Goal: Transaction & Acquisition: Purchase product/service

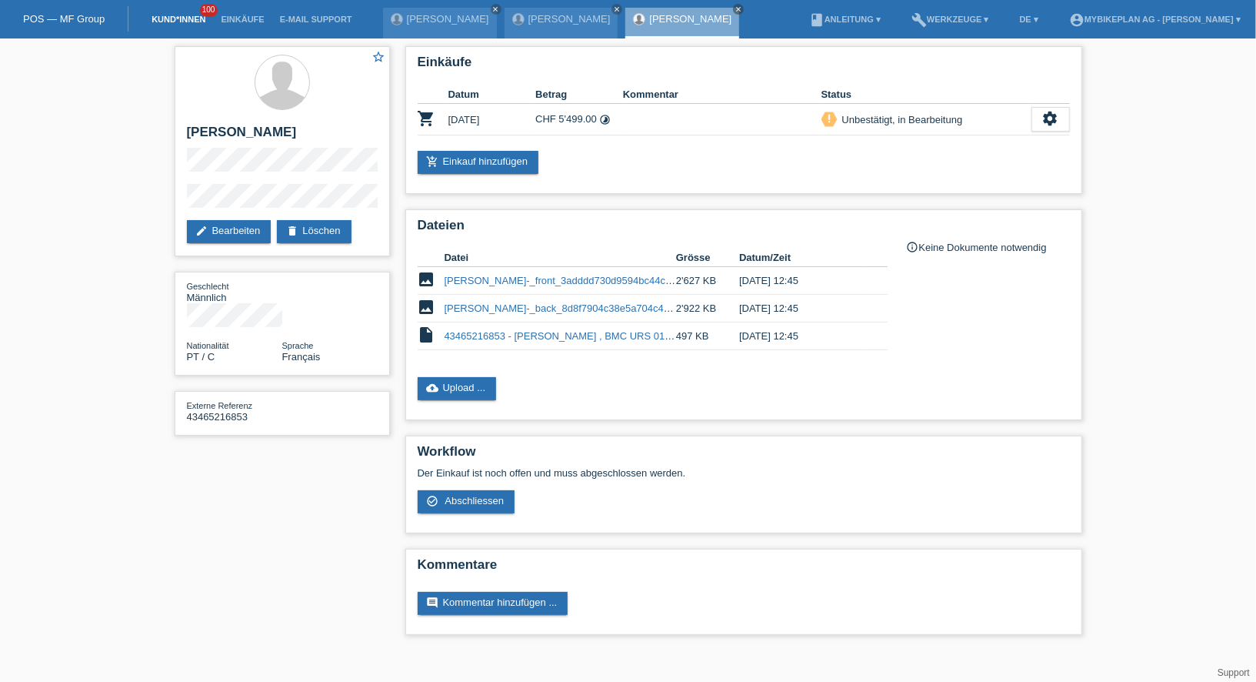
click at [185, 19] on link "Kund*innen" at bounding box center [178, 19] width 69 height 9
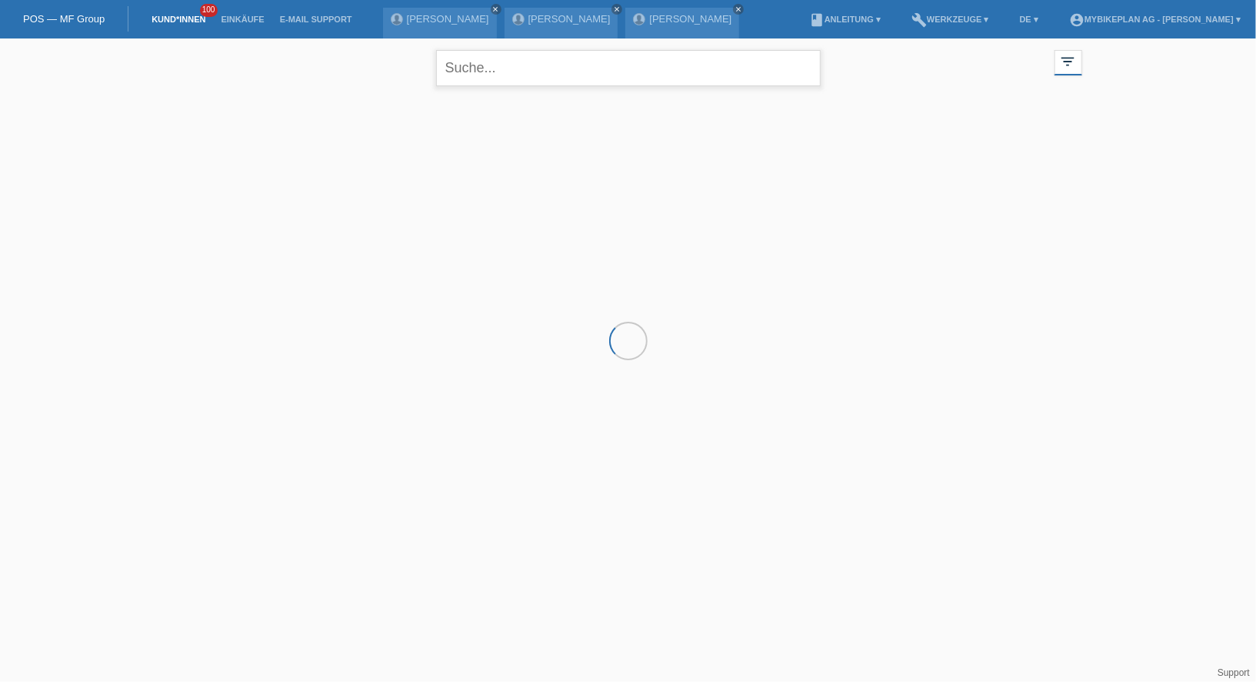
click at [569, 78] on input "text" at bounding box center [628, 68] width 385 height 36
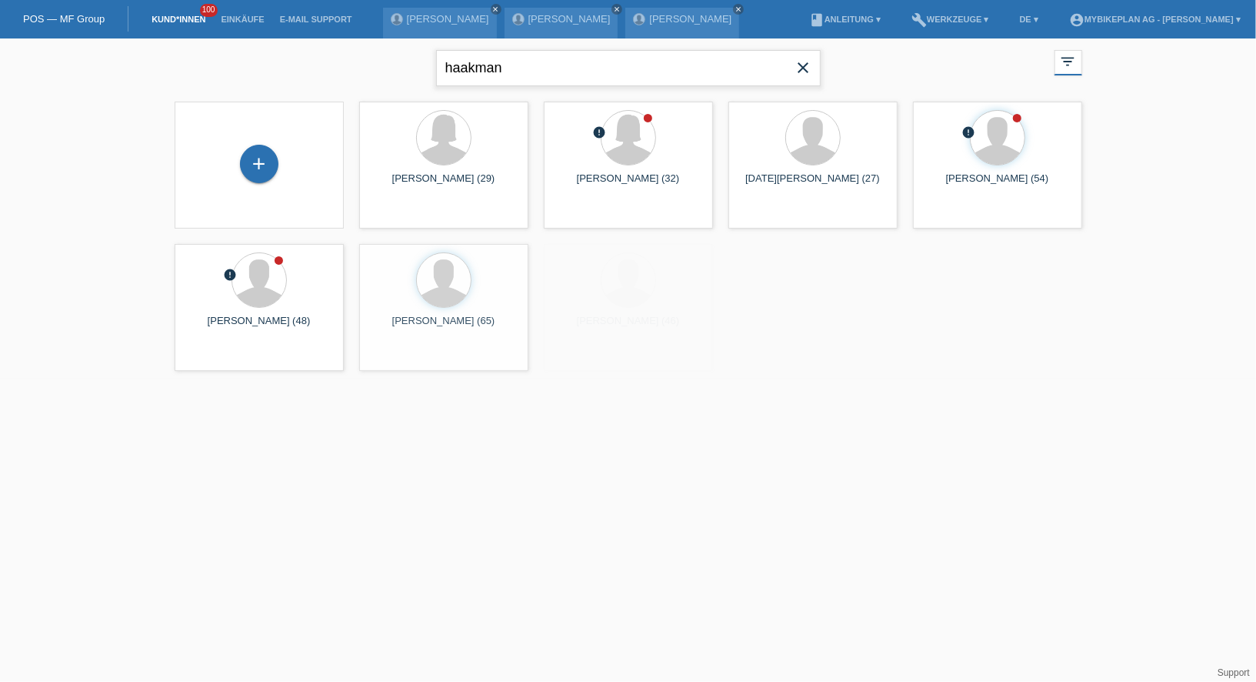
type input "haakman"
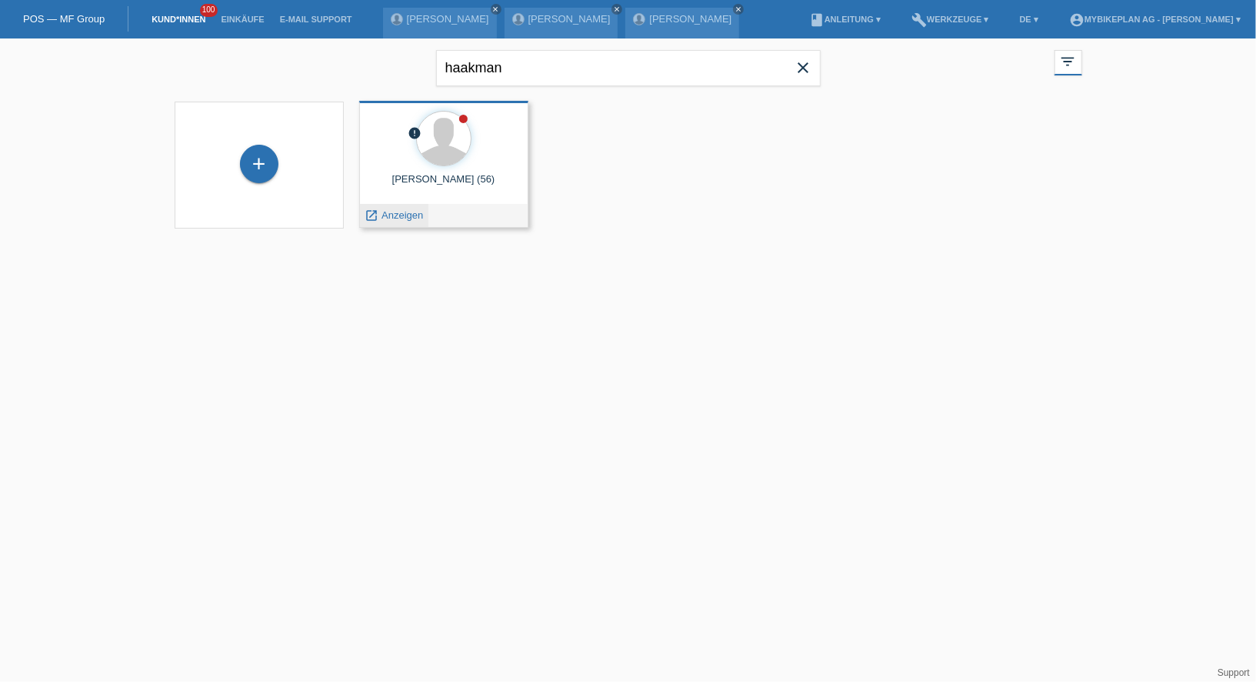
click at [399, 213] on span "Anzeigen" at bounding box center [403, 215] width 42 height 12
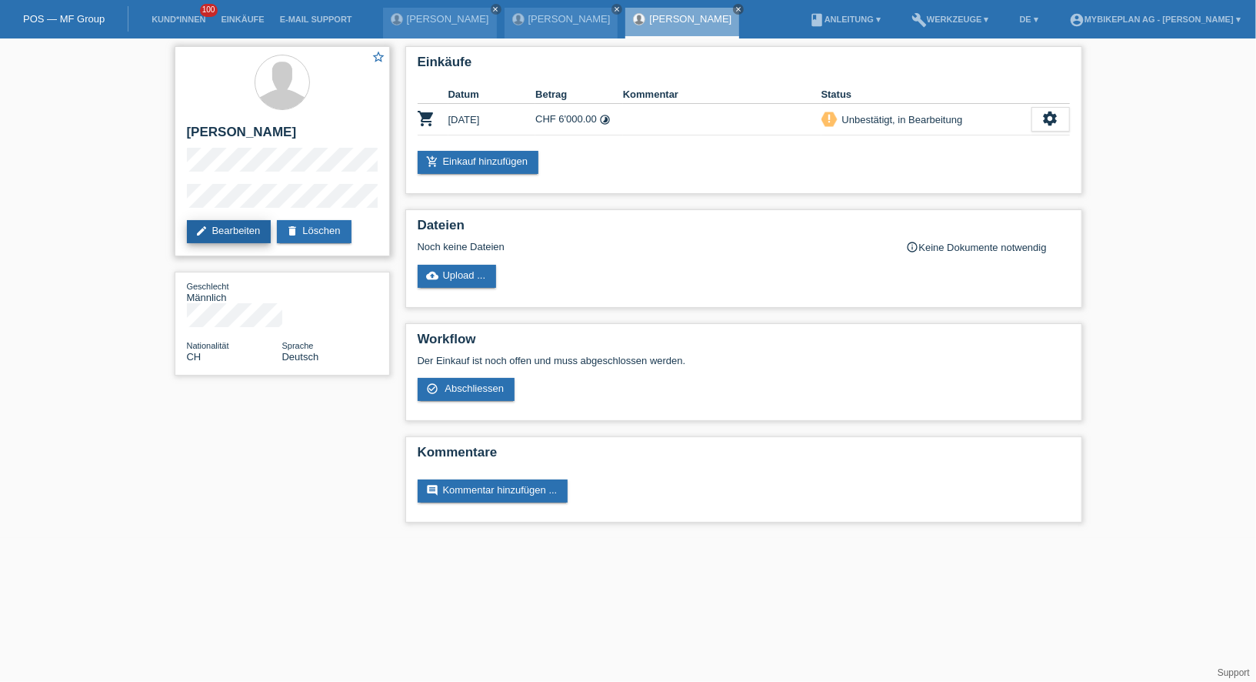
click at [221, 232] on link "edit Bearbeiten" at bounding box center [229, 231] width 85 height 23
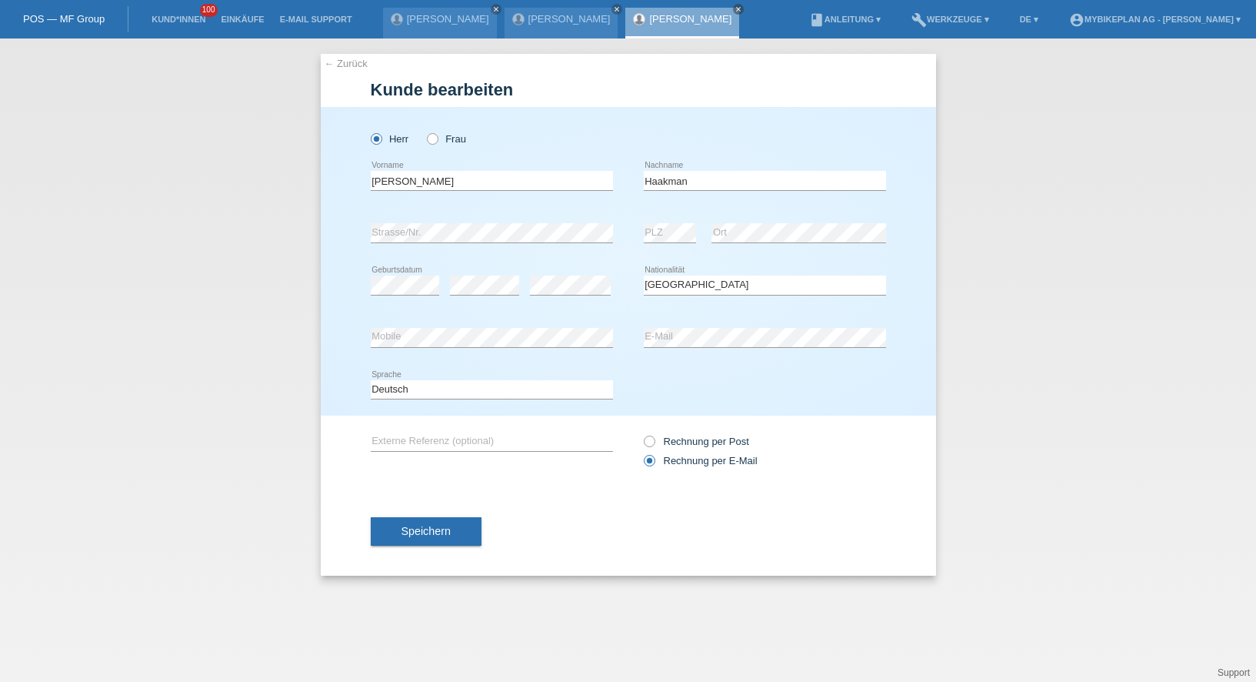
select select "CH"
click at [446, 171] on div "[PERSON_NAME] error Vorname" at bounding box center [492, 181] width 242 height 52
click at [441, 175] on input "Frank" at bounding box center [492, 180] width 242 height 19
type input "[PERSON_NAME] [PERSON_NAME]"
click at [386, 537] on button "Speichern" at bounding box center [426, 530] width 111 height 29
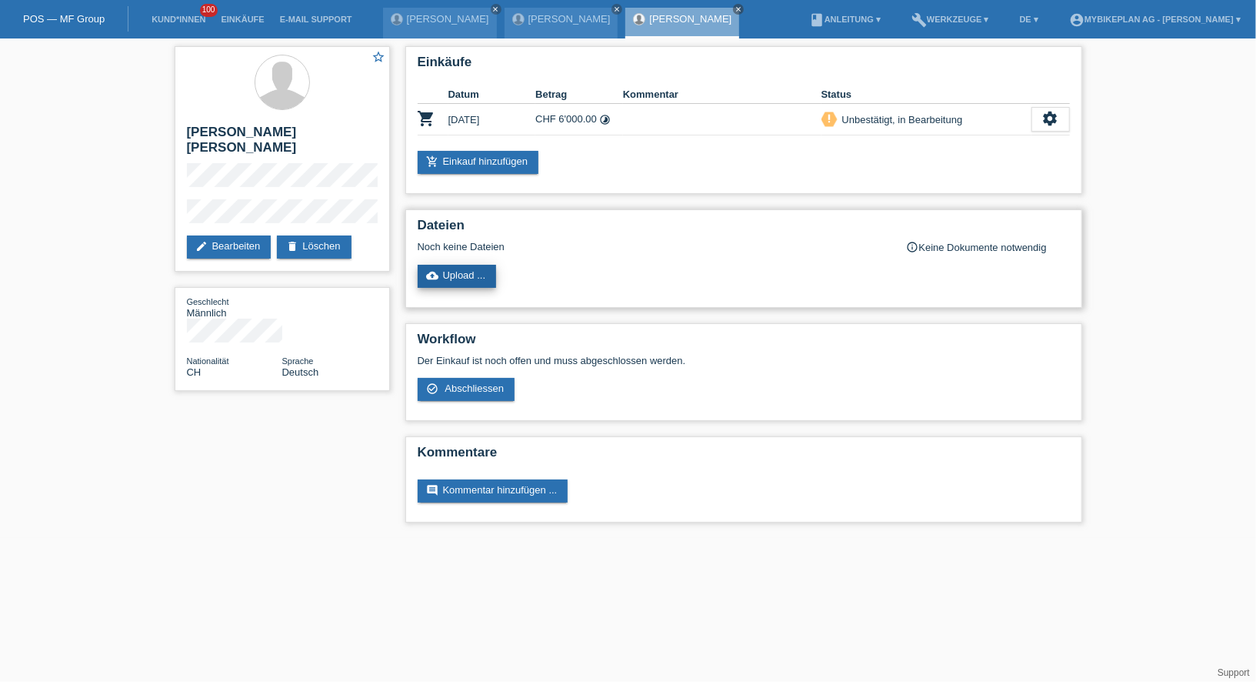
click at [462, 280] on link "cloud_upload Upload ..." at bounding box center [457, 276] width 79 height 23
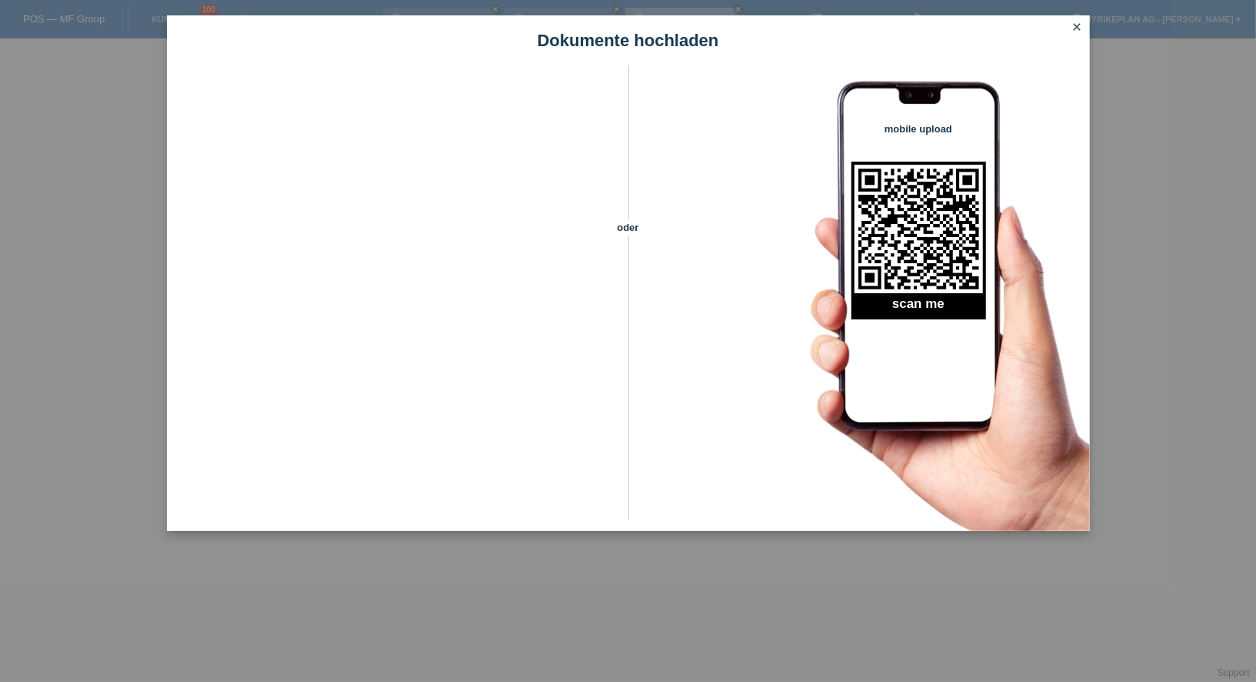
click at [1076, 32] on icon "close" at bounding box center [1078, 27] width 12 height 12
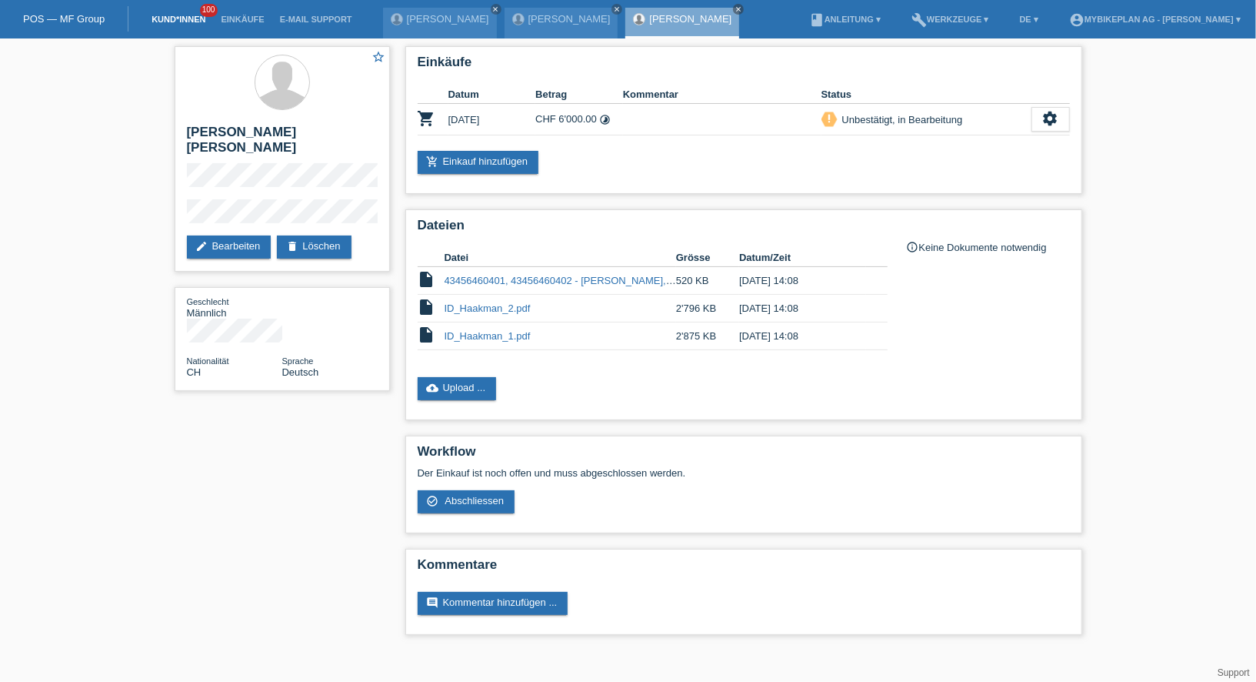
click at [178, 24] on link "Kund*innen" at bounding box center [178, 19] width 69 height 9
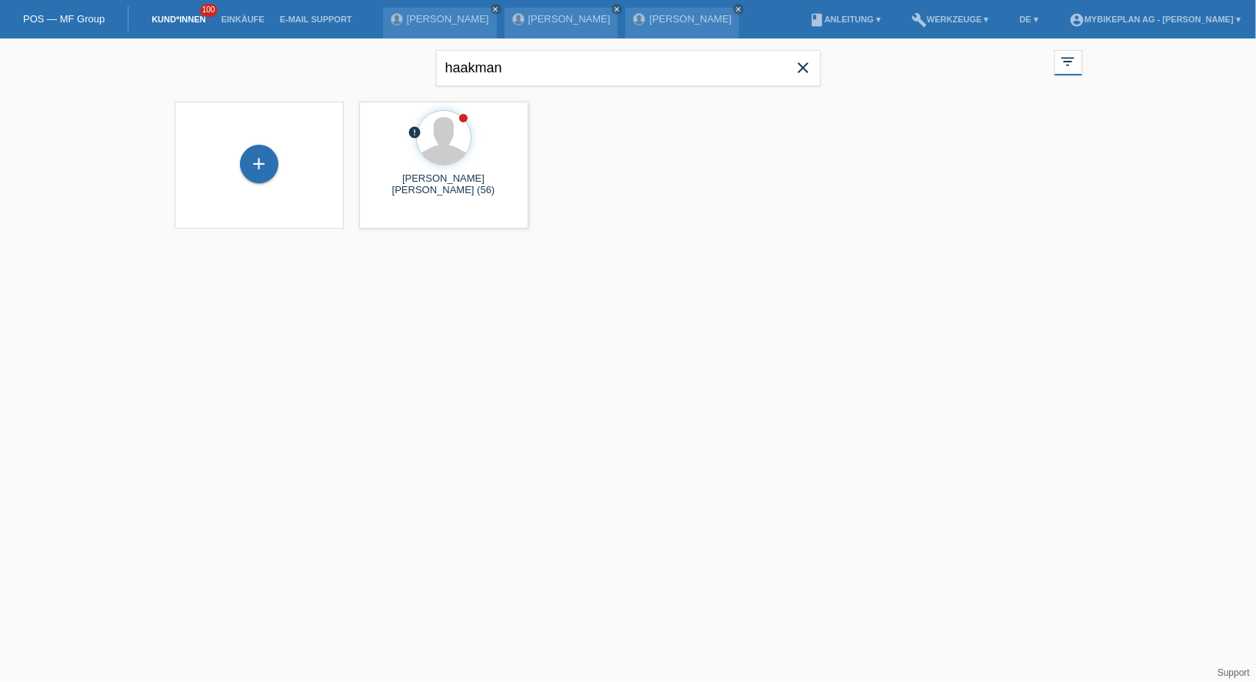
click at [815, 65] on span "close" at bounding box center [804, 69] width 31 height 23
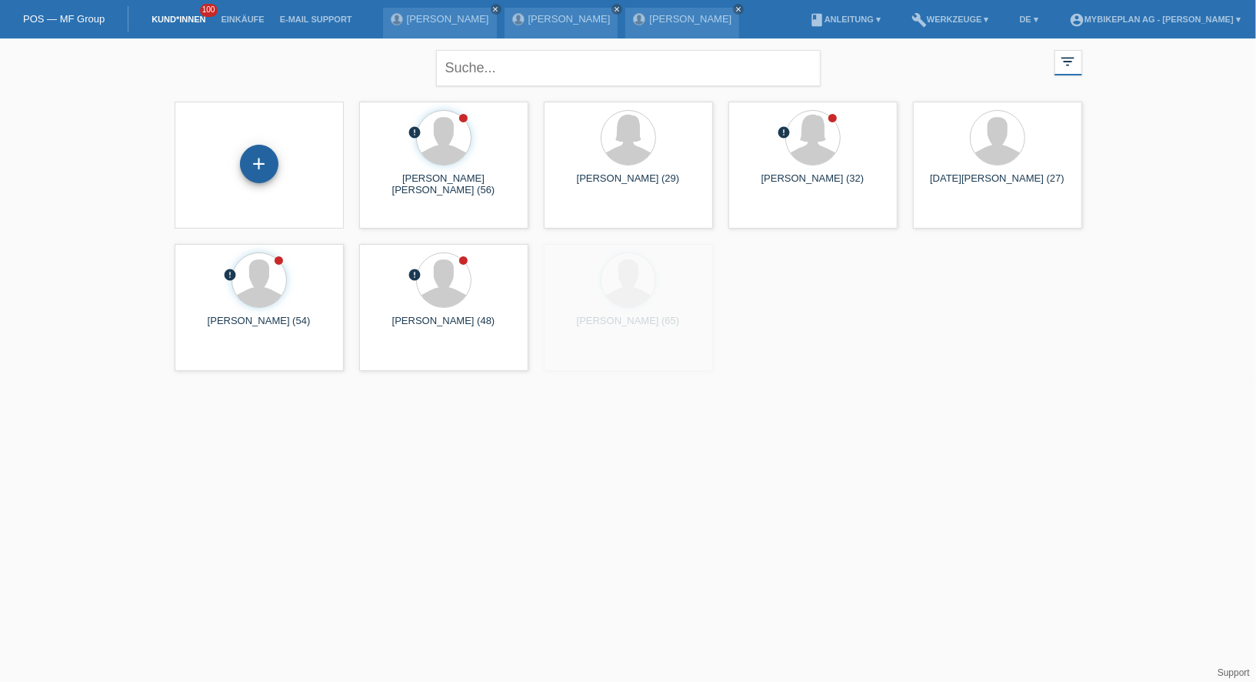
click at [269, 160] on div "+" at bounding box center [259, 164] width 38 height 38
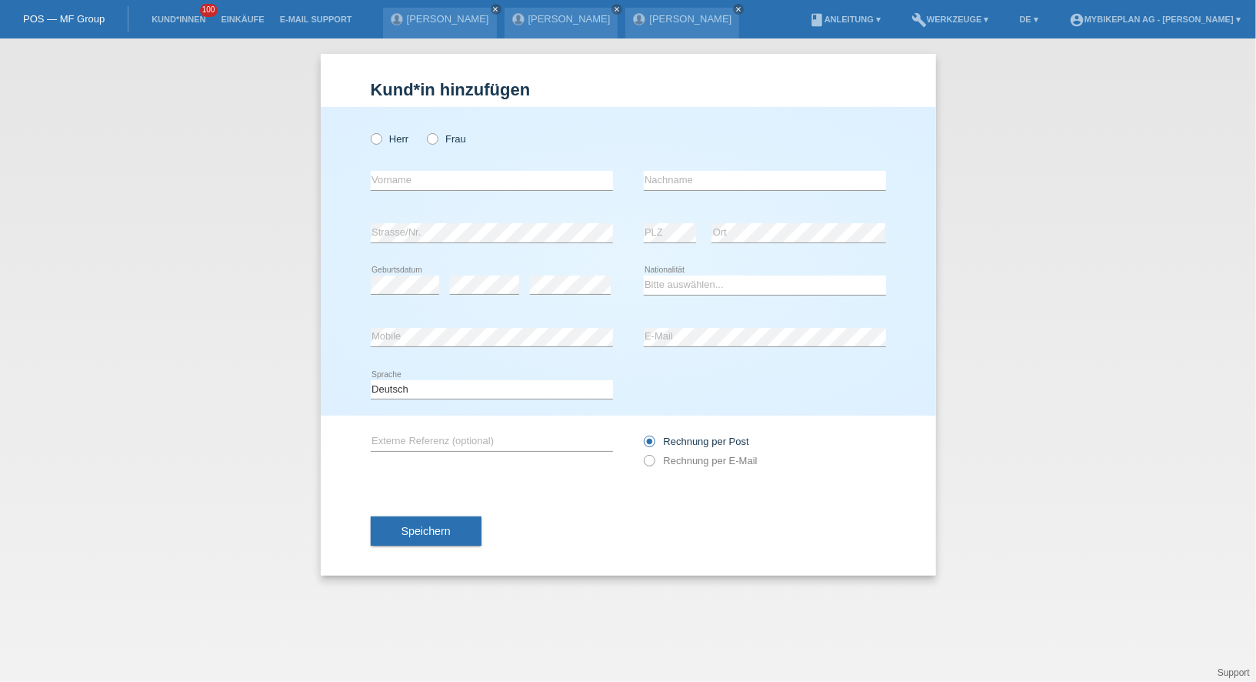
click at [280, 163] on div "Kund*in hinzufügen Kunde hinzufügen Kundin hinzufügen Herr Frau error Vorname e…" at bounding box center [628, 359] width 1256 height 643
click at [179, 14] on li "Kund*innen 100" at bounding box center [178, 19] width 69 height 39
click at [179, 20] on link "Kund*innen" at bounding box center [178, 19] width 69 height 9
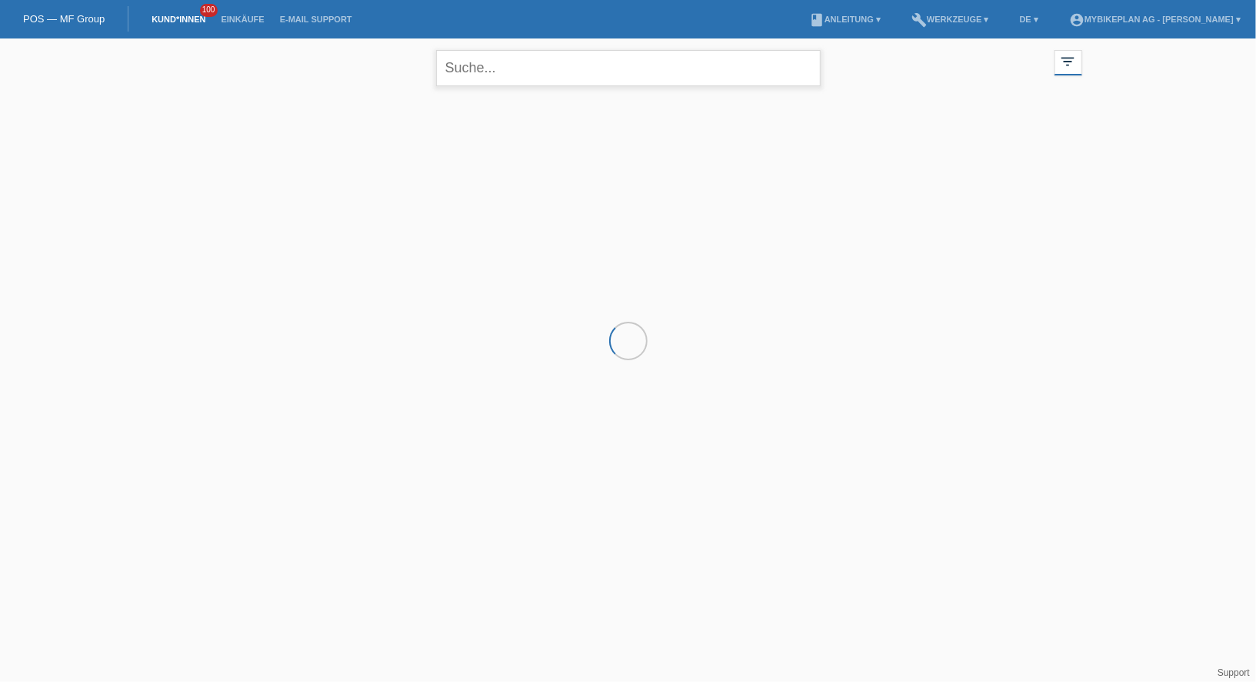
click at [622, 78] on input "text" at bounding box center [628, 68] width 385 height 36
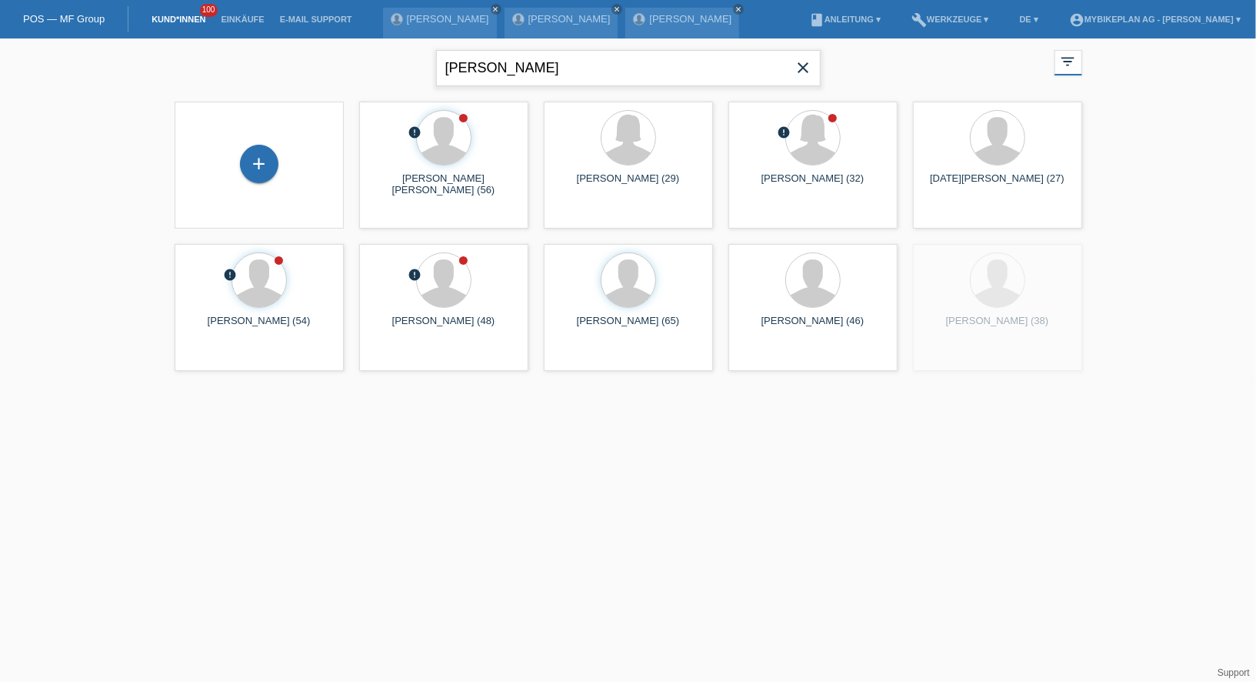
type input "[PERSON_NAME]"
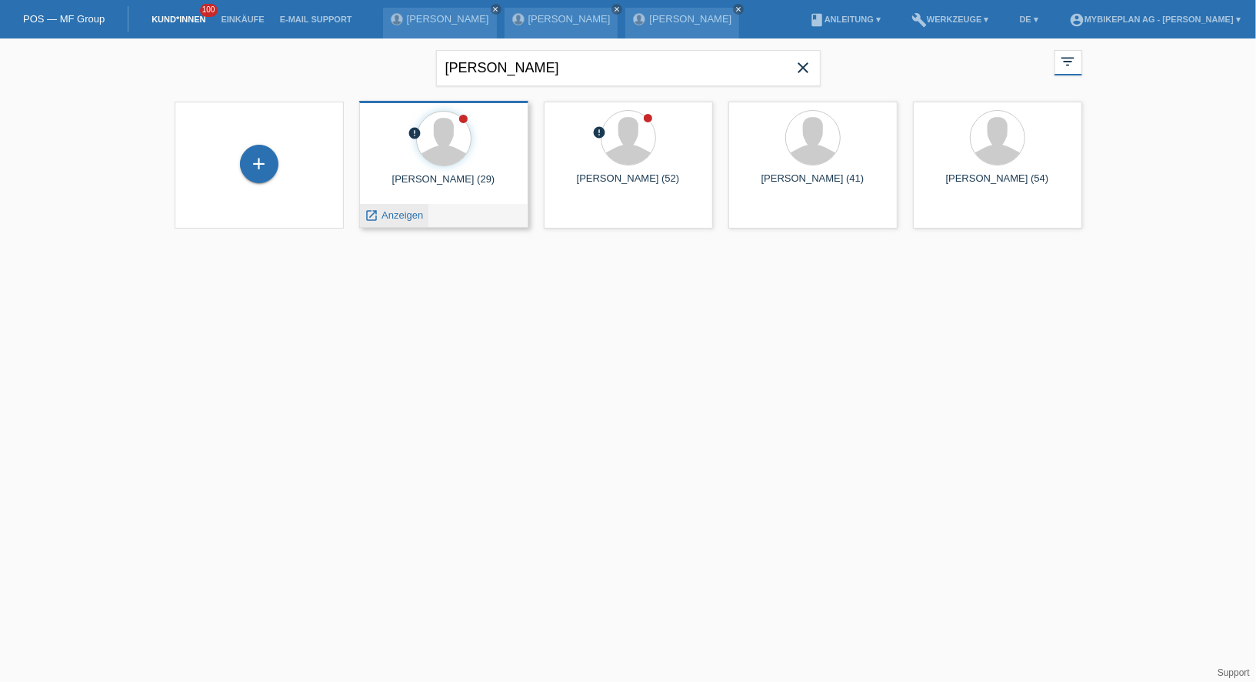
click at [393, 215] on span "Anzeigen" at bounding box center [403, 215] width 42 height 12
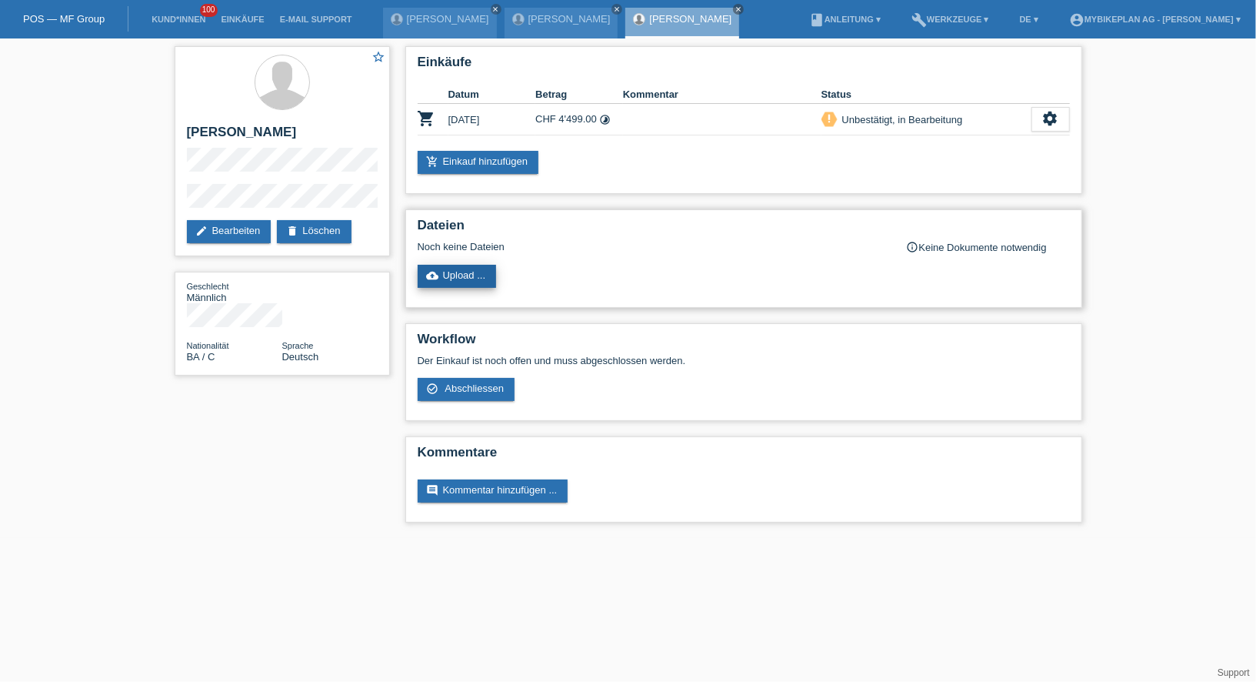
click at [442, 279] on link "cloud_upload Upload ..." at bounding box center [457, 276] width 79 height 23
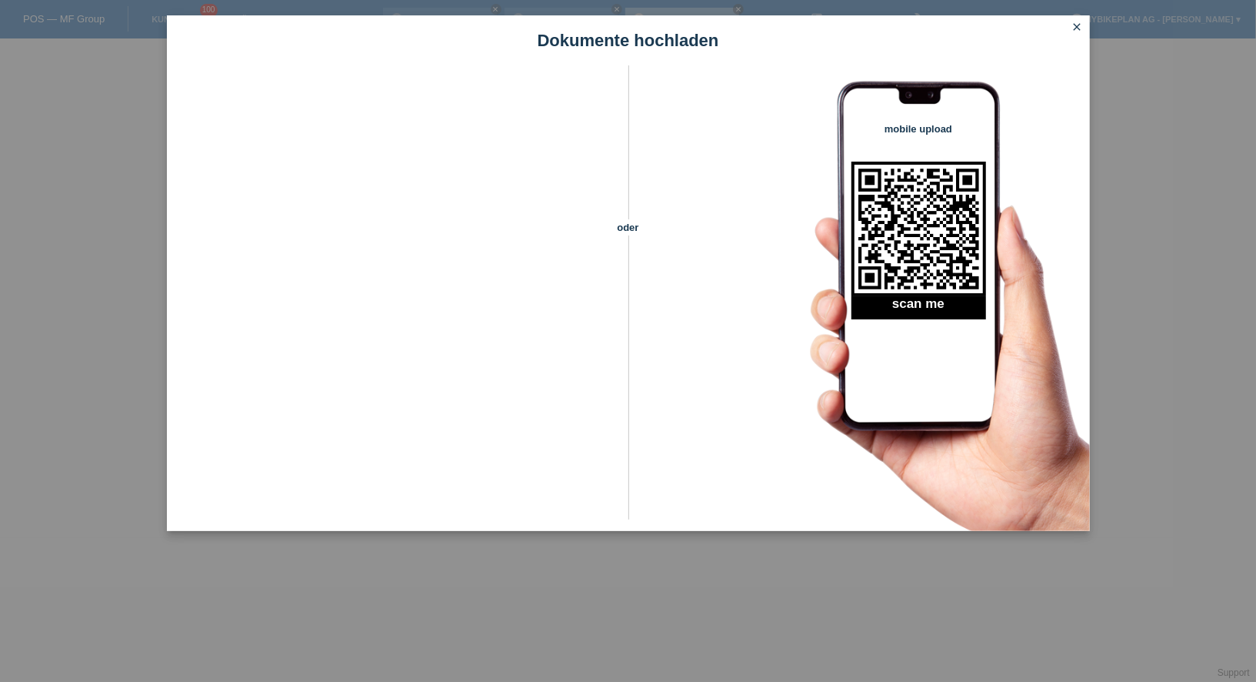
click at [1076, 28] on icon "close" at bounding box center [1078, 27] width 12 height 12
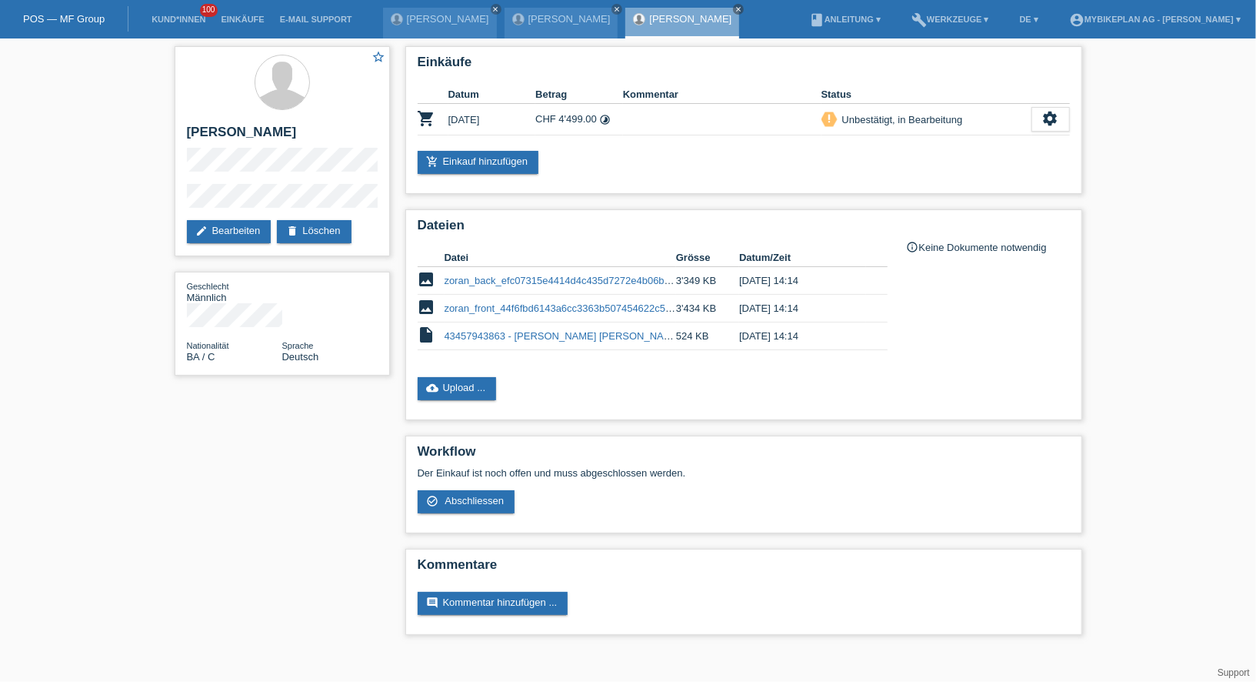
click at [77, 18] on link "POS — MF Group" at bounding box center [64, 19] width 82 height 12
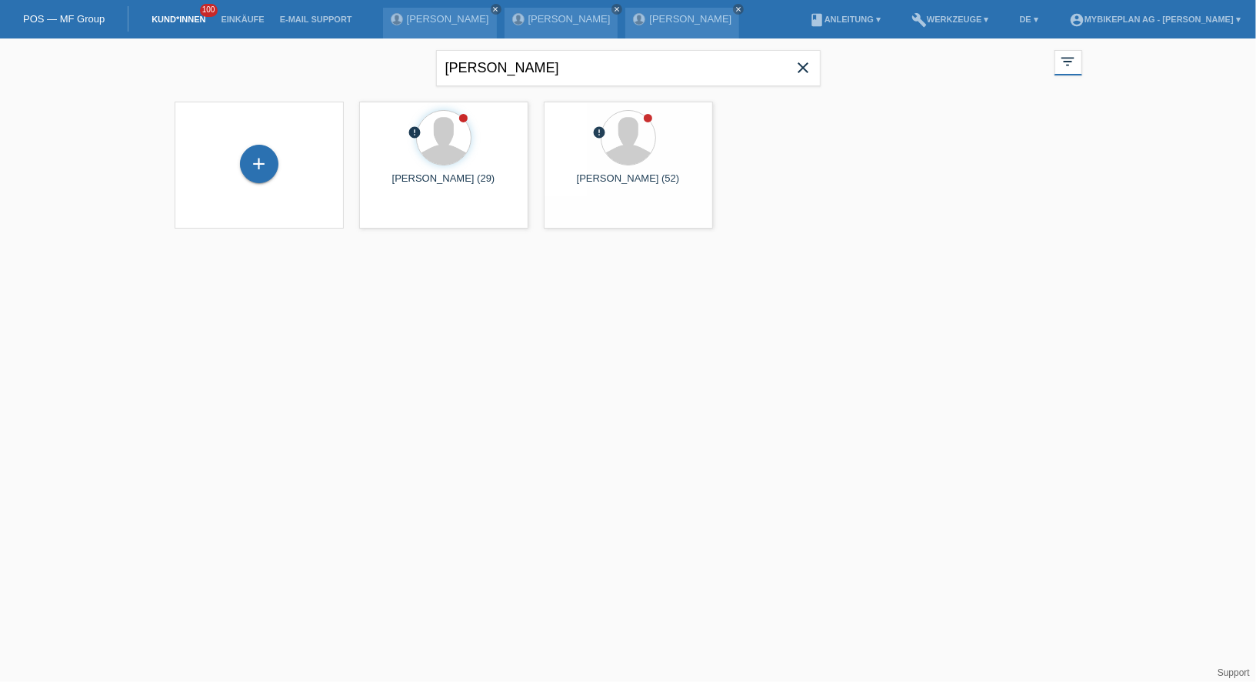
click at [811, 68] on icon "close" at bounding box center [804, 67] width 18 height 18
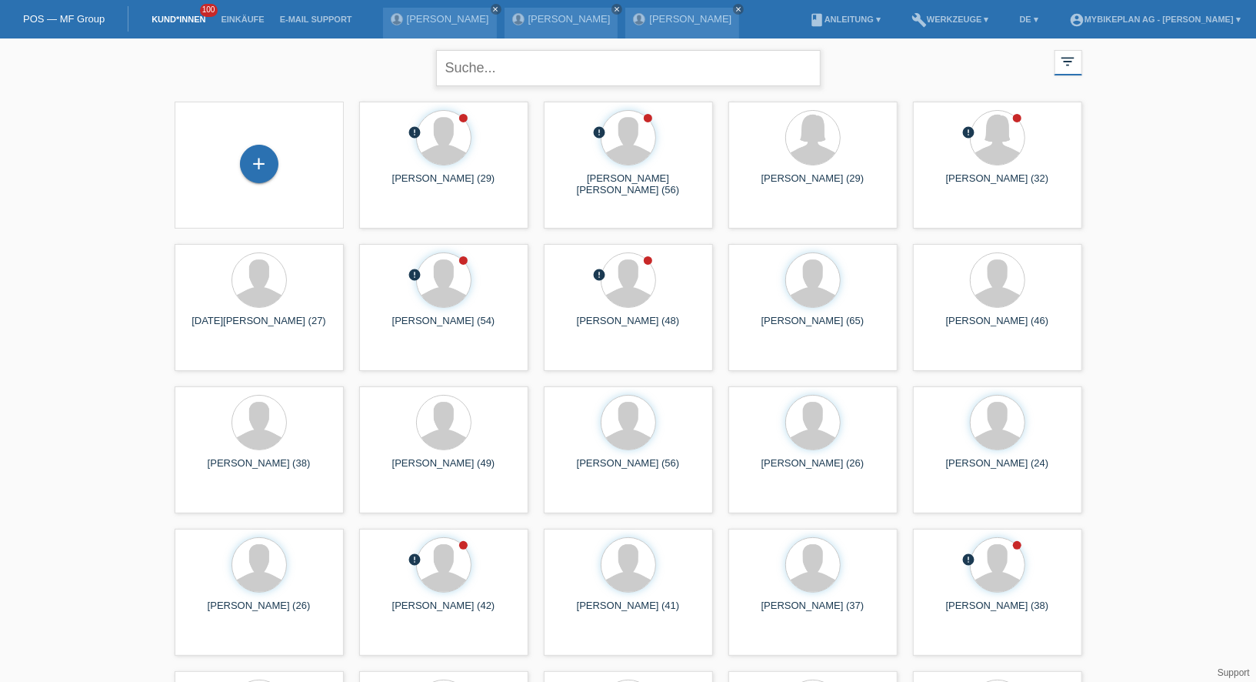
click at [571, 70] on input "text" at bounding box center [628, 68] width 385 height 36
type input "yves"
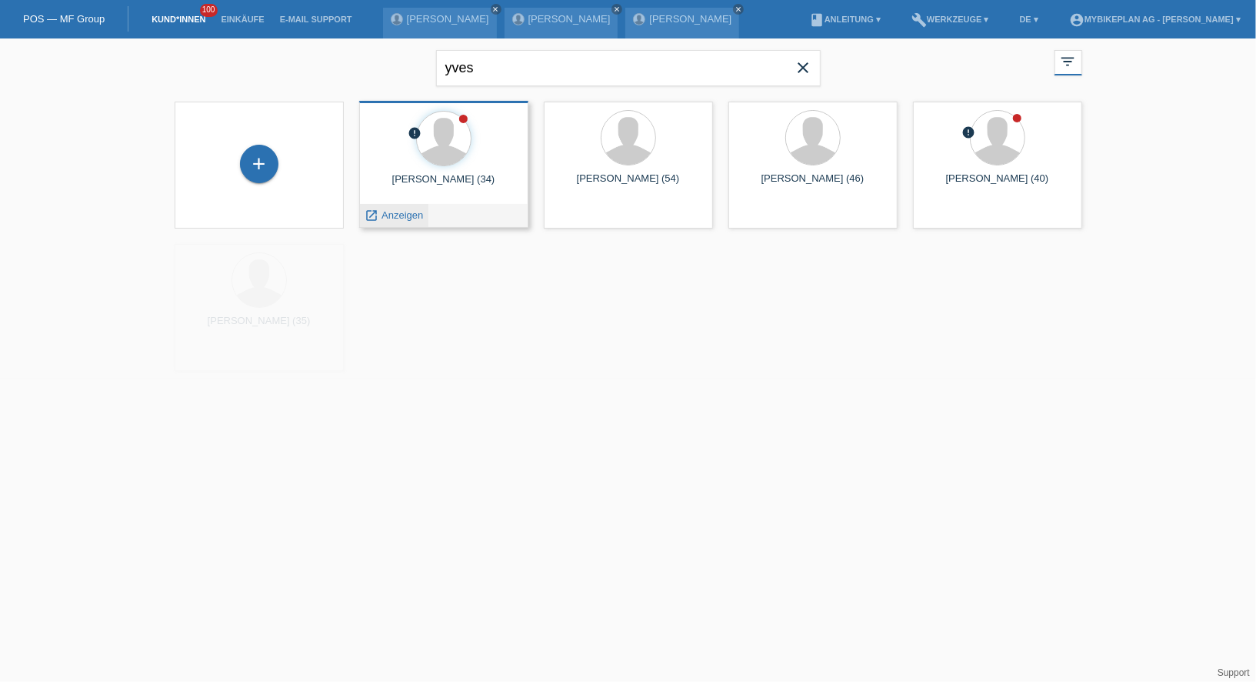
click at [380, 215] on link "launch Anzeigen" at bounding box center [394, 215] width 58 height 12
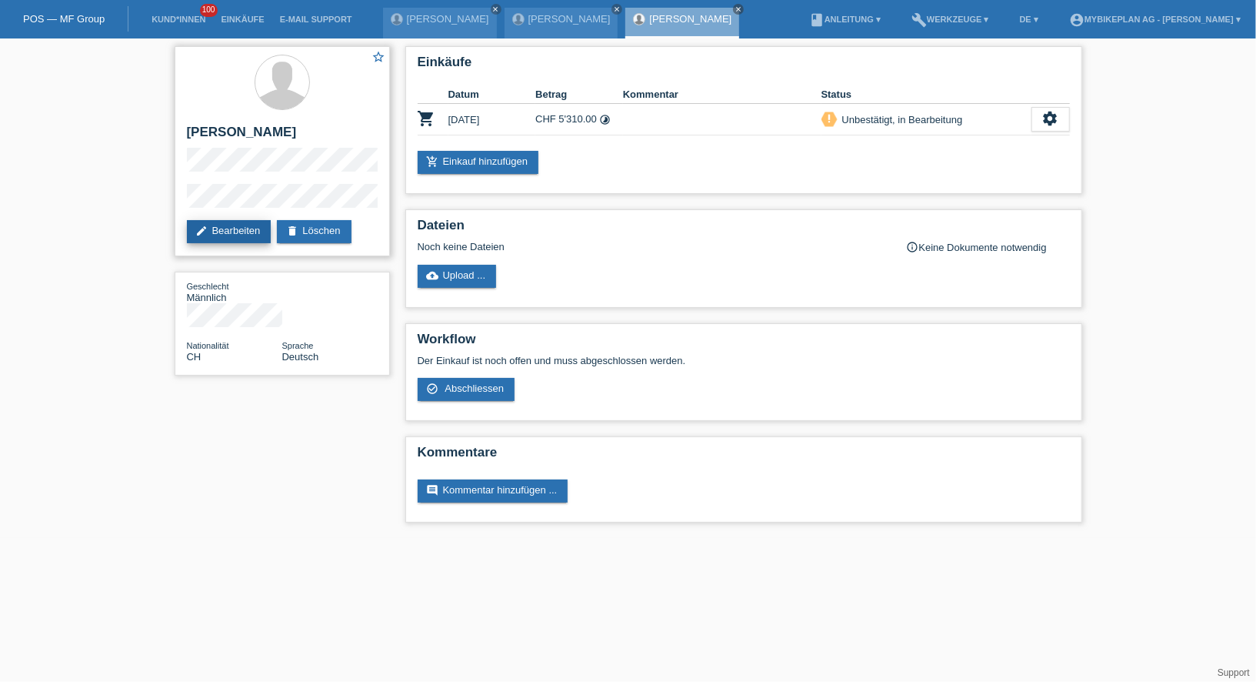
click at [248, 235] on link "edit Bearbeiten" at bounding box center [229, 231] width 85 height 23
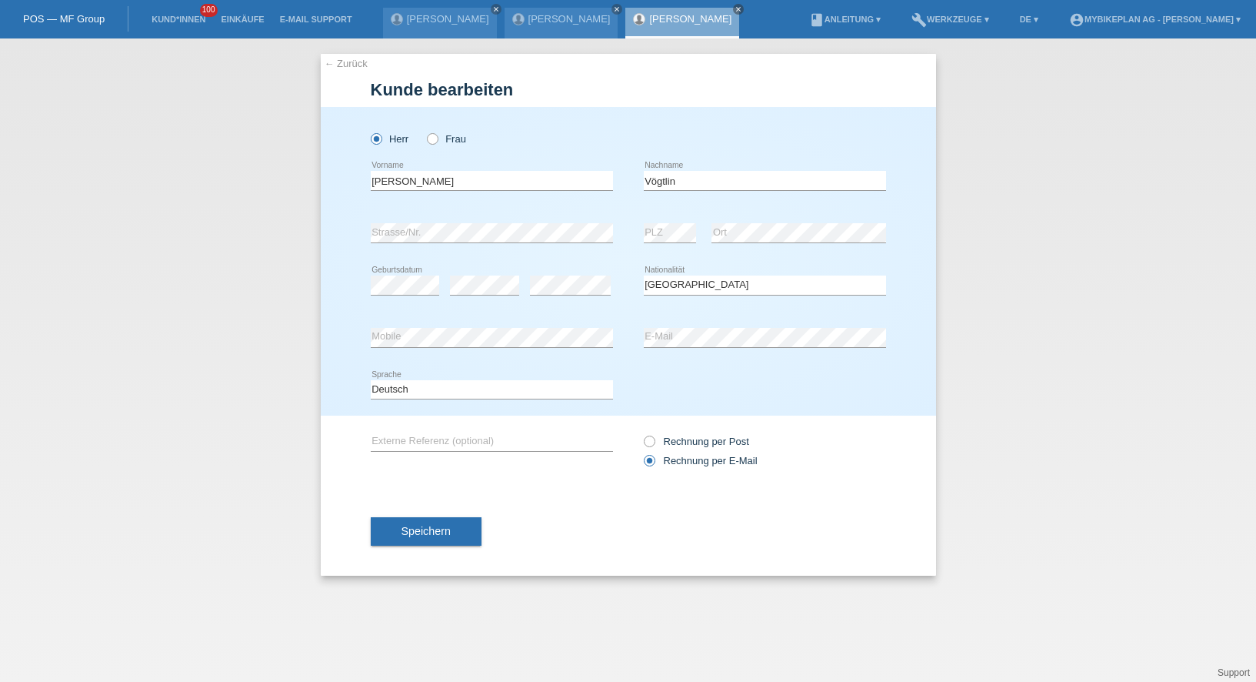
select select "CH"
click at [439, 185] on input "[PERSON_NAME]" at bounding box center [492, 180] width 242 height 19
type input "[PERSON_NAME]"
click at [415, 523] on button "Speichern" at bounding box center [426, 530] width 111 height 29
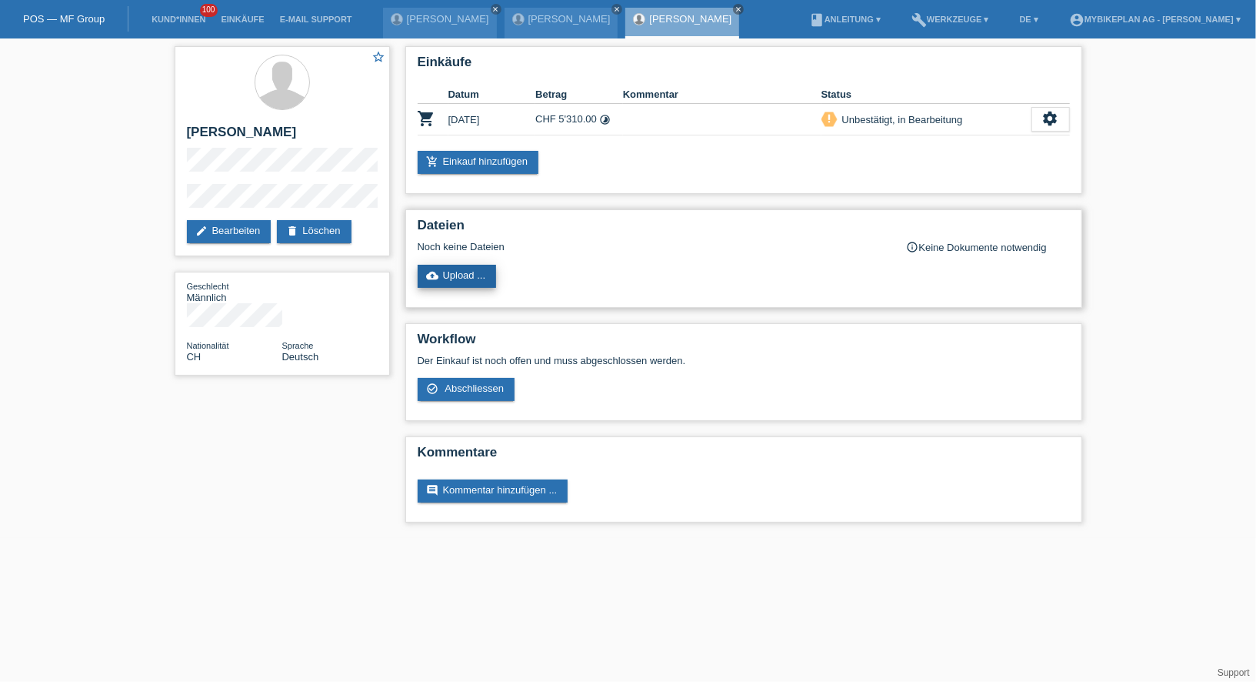
click at [445, 285] on link "cloud_upload Upload ..." at bounding box center [457, 276] width 79 height 23
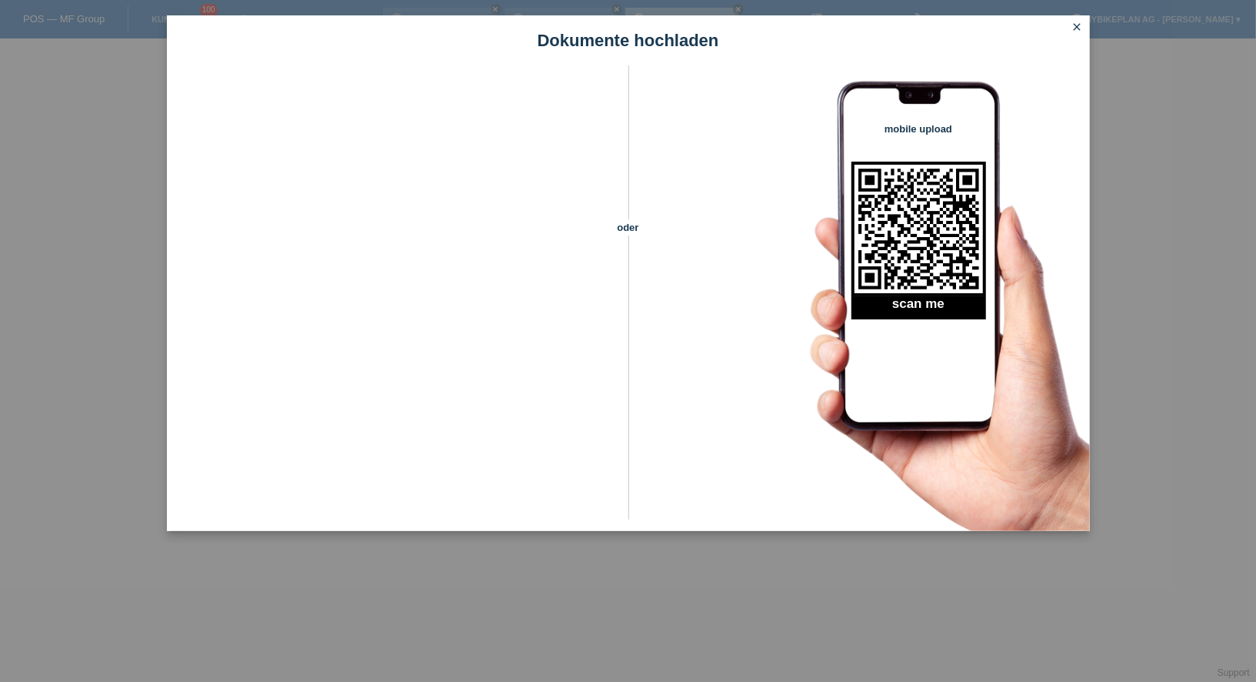
click at [106, 191] on div "Dokumente hochladen oder mobile upload scan me close" at bounding box center [628, 341] width 1256 height 682
click at [1070, 27] on link "close" at bounding box center [1078, 28] width 20 height 18
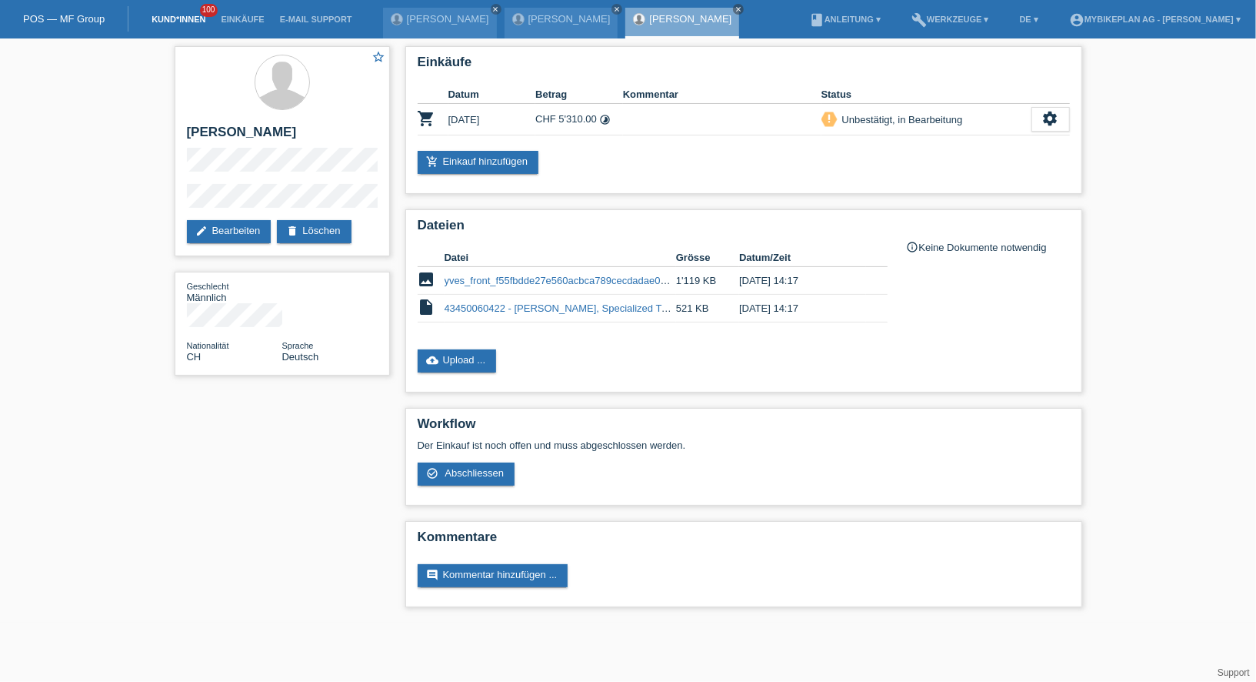
click at [171, 19] on link "Kund*innen" at bounding box center [178, 19] width 69 height 9
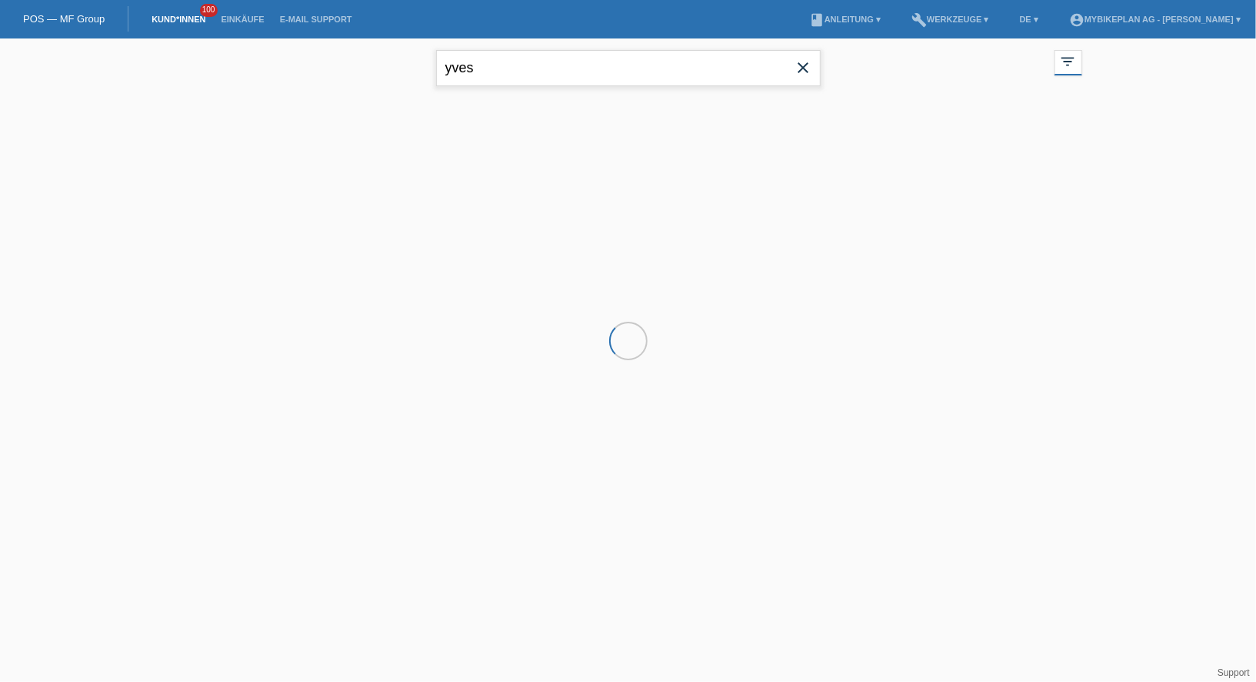
click at [508, 71] on input "yves" at bounding box center [628, 68] width 385 height 36
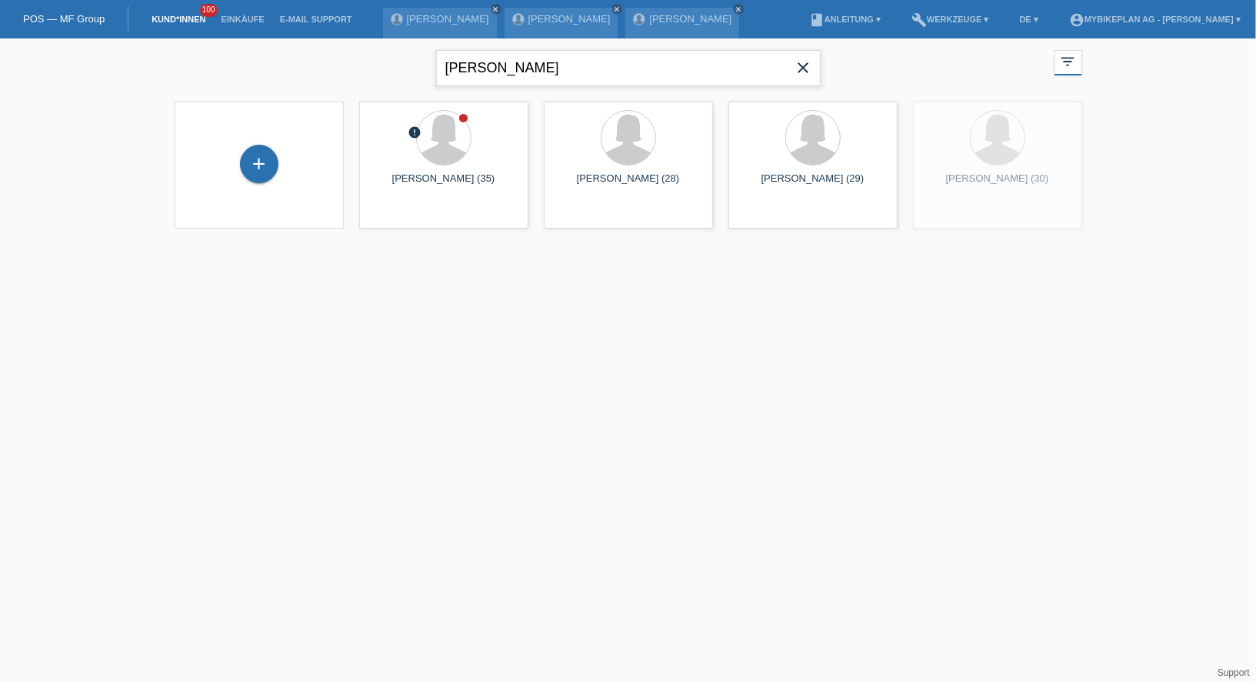
type input "[PERSON_NAME]"
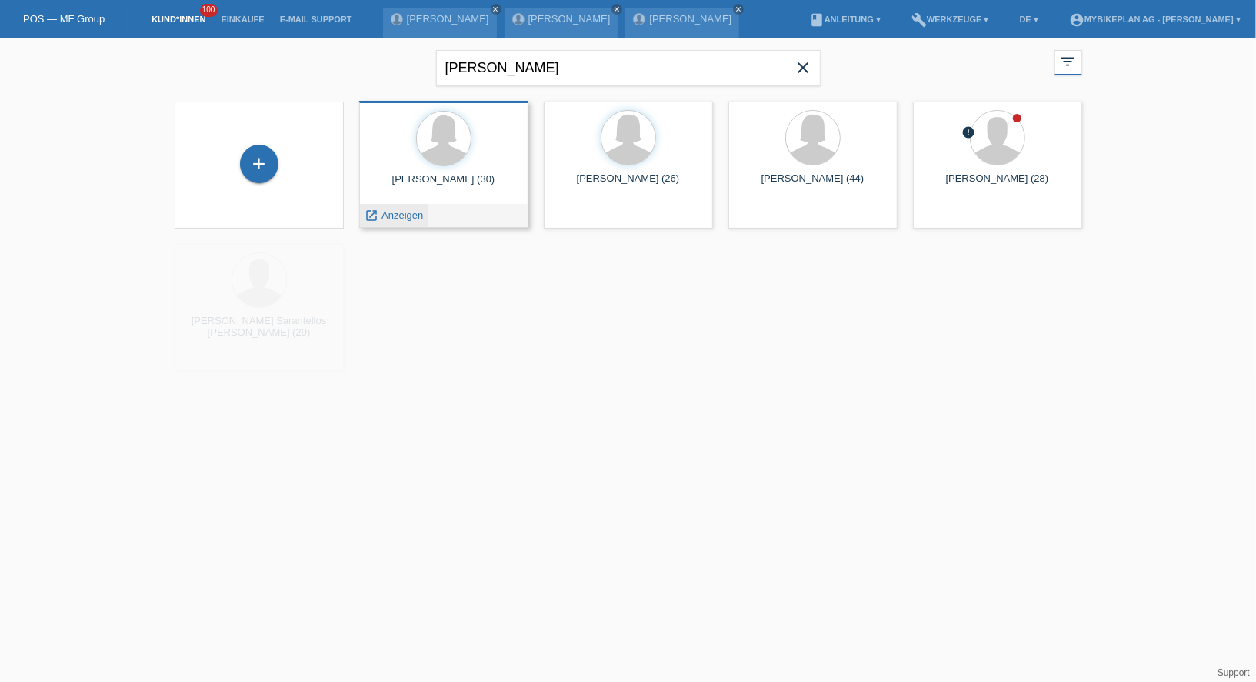
click at [399, 215] on span "Anzeigen" at bounding box center [403, 215] width 42 height 12
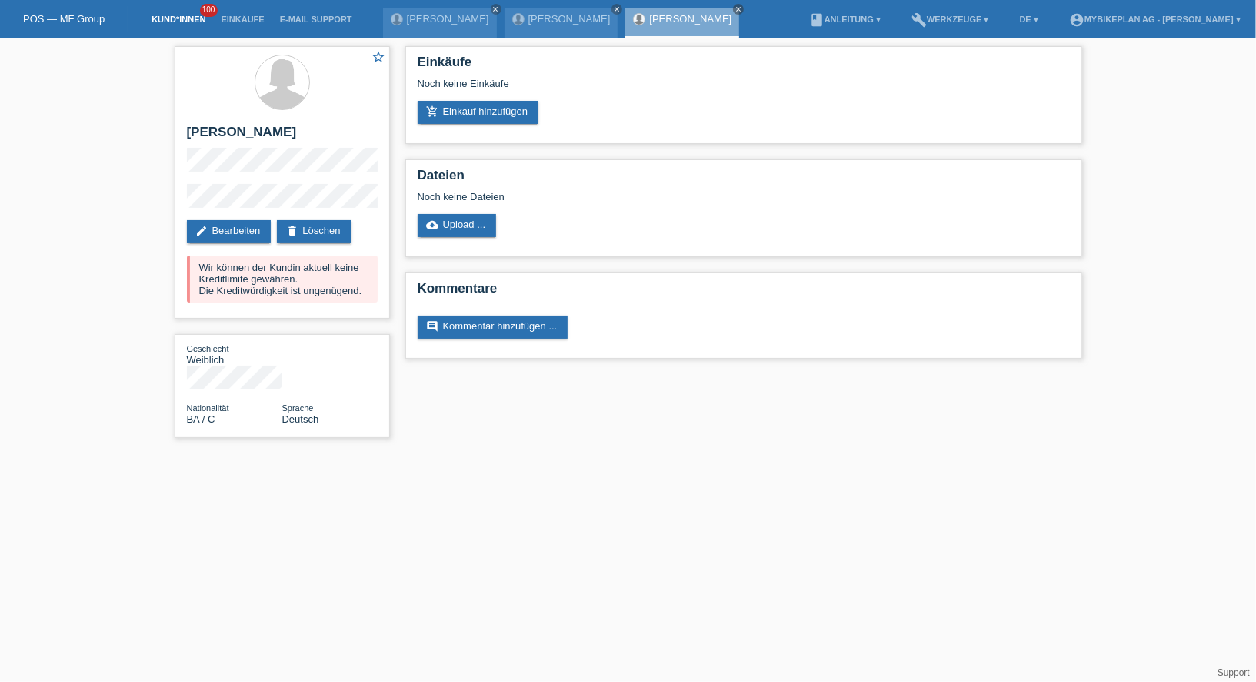
click at [144, 20] on link "Kund*innen" at bounding box center [178, 19] width 69 height 9
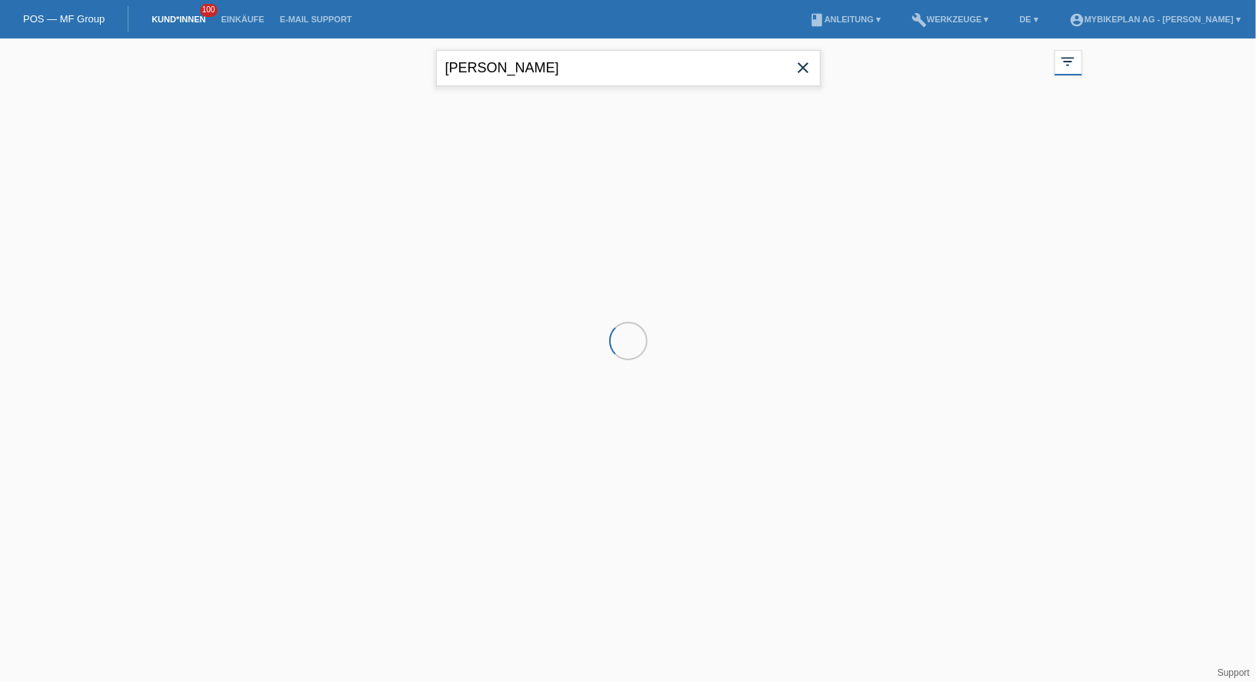
click at [518, 72] on input "[PERSON_NAME]" at bounding box center [628, 68] width 385 height 36
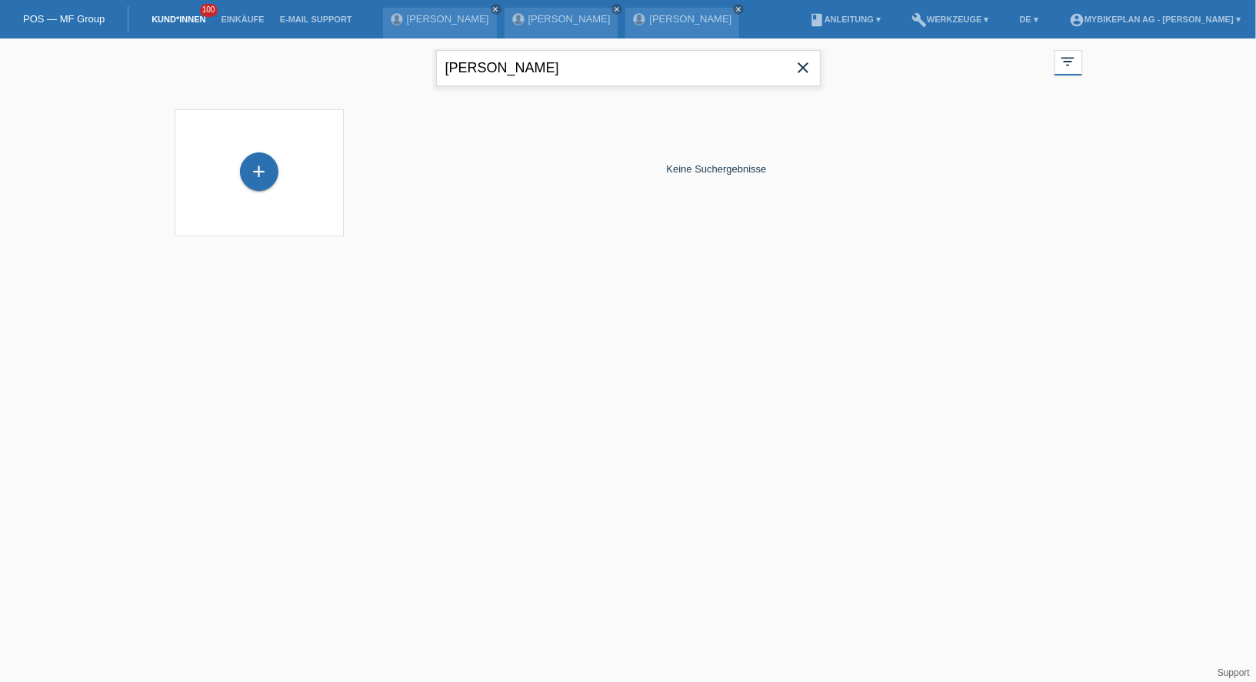
type input "[PERSON_NAME]"
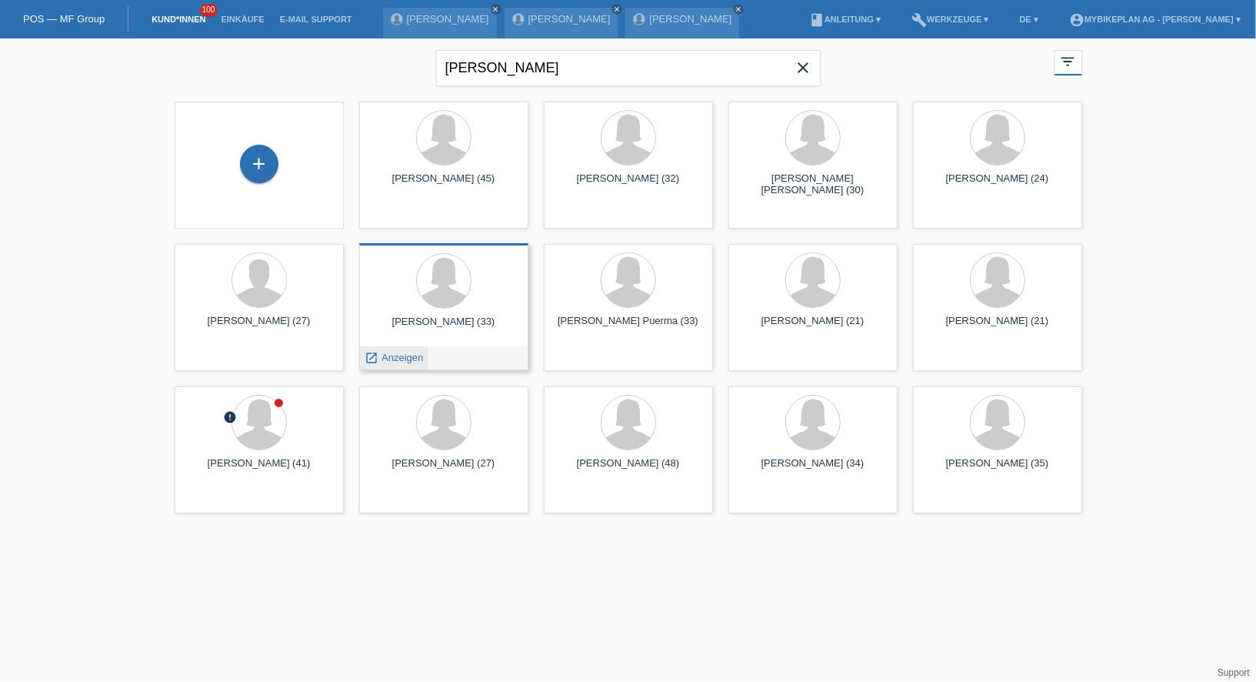
click at [395, 359] on span "Anzeigen" at bounding box center [403, 358] width 42 height 12
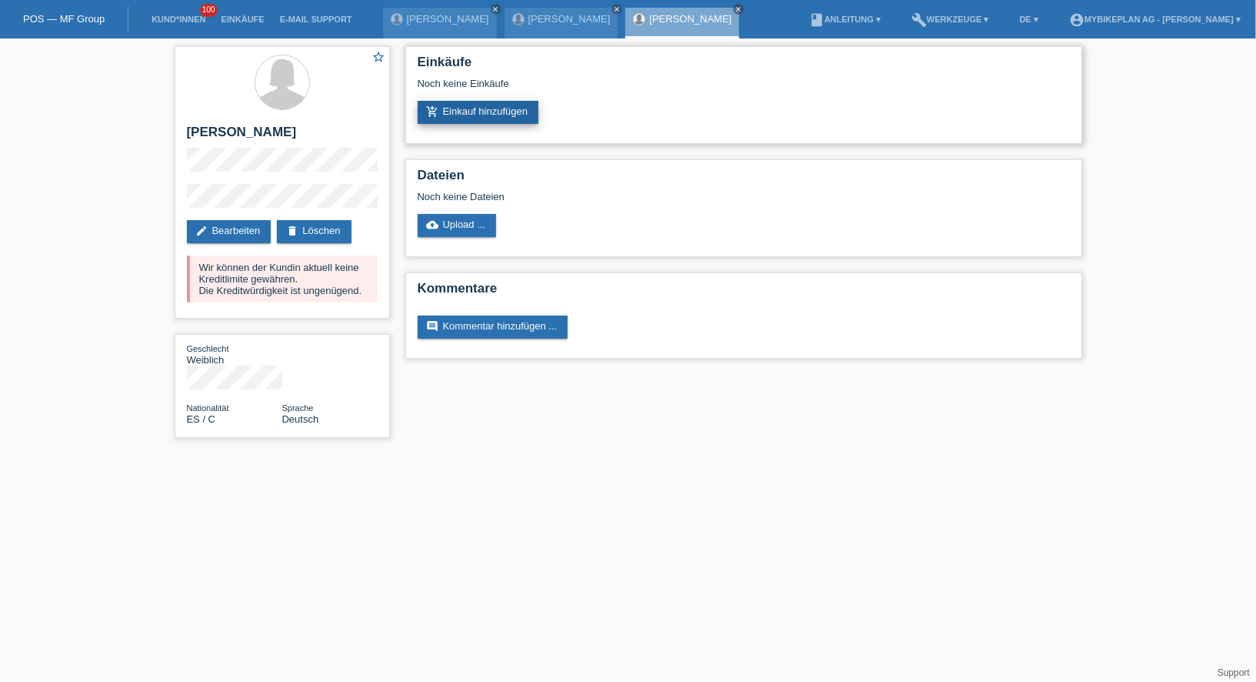
click at [461, 118] on link "add_shopping_cart Einkauf hinzufügen" at bounding box center [479, 112] width 122 height 23
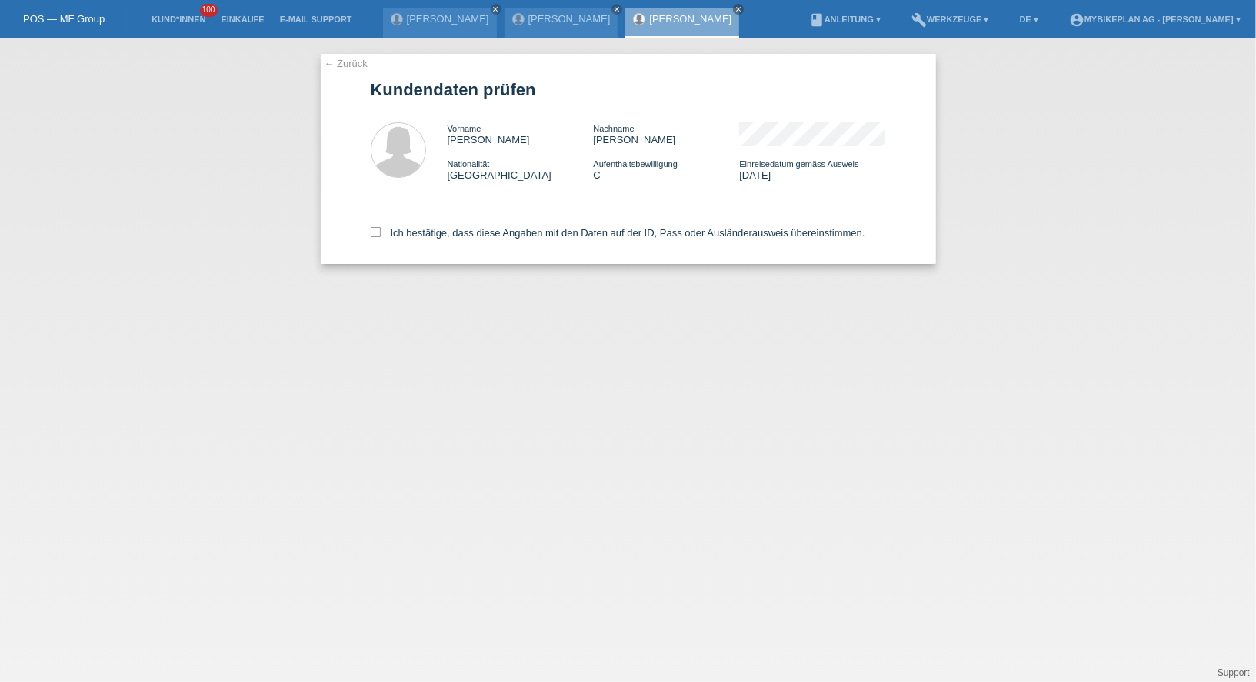
click at [385, 242] on div "Ich bestätige, dass diese Angaben mit den Daten auf der ID, Pass oder Ausländer…" at bounding box center [628, 230] width 515 height 68
click at [388, 228] on label "Ich bestätige, dass diese Angaben mit den Daten auf der ID, Pass oder Ausländer…" at bounding box center [618, 233] width 495 height 12
click at [381, 228] on input "Ich bestätige, dass diese Angaben mit den Daten auf der ID, Pass oder Ausländer…" at bounding box center [376, 232] width 10 height 10
checkbox input "true"
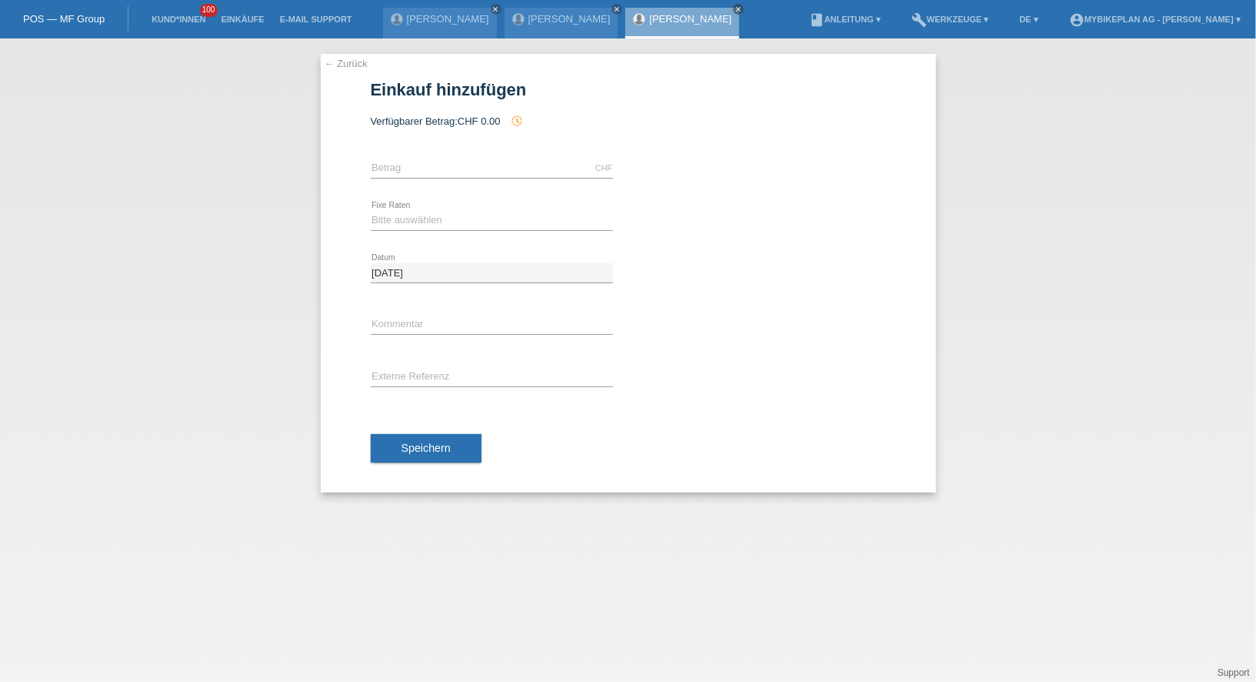
click at [405, 154] on div "CHF error [GEOGRAPHIC_DATA]" at bounding box center [492, 168] width 242 height 52
click at [398, 169] on input "text" at bounding box center [492, 167] width 242 height 19
type input "2999.00"
click at [376, 215] on select "Bitte auswählen 6 Raten 12 Raten 18 Raten 24 Raten 36 Raten 48 Raten" at bounding box center [492, 220] width 242 height 18
click at [371, 211] on select "Bitte auswählen 6 Raten 12 Raten 18 Raten 24 Raten 36 Raten 48 Raten" at bounding box center [492, 220] width 242 height 18
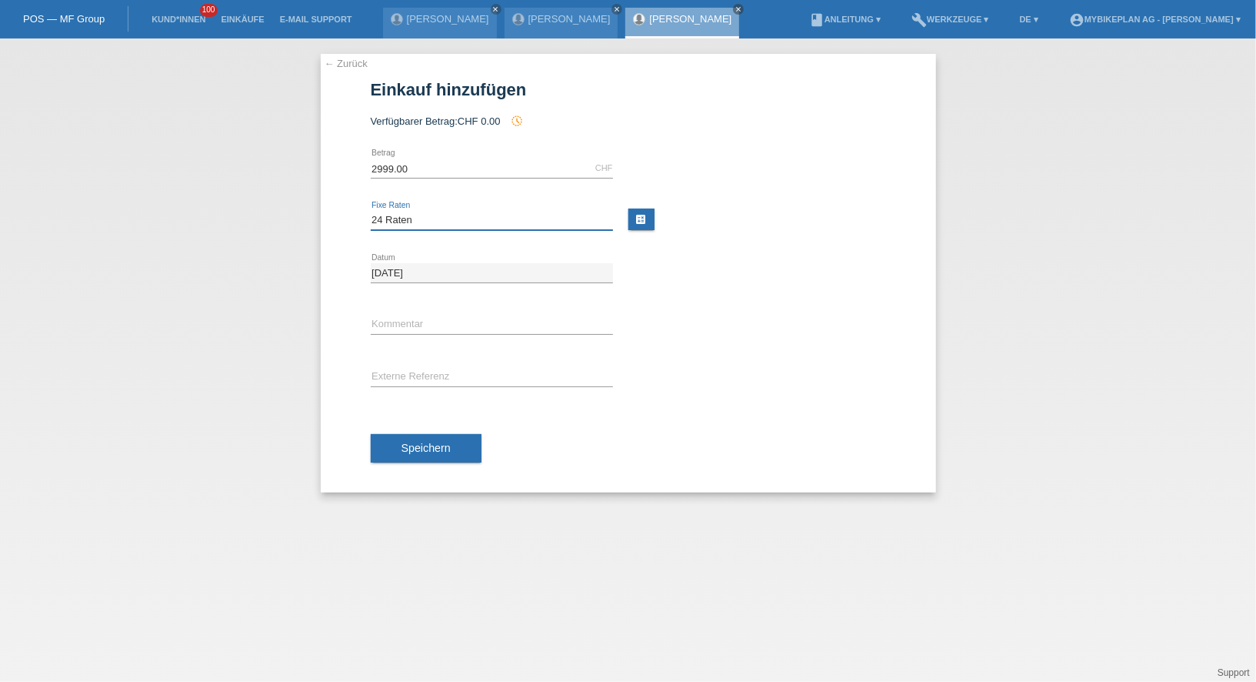
click at [398, 217] on select "Bitte auswählen 6 Raten 12 Raten 18 Raten 24 Raten 36 Raten 48 Raten" at bounding box center [492, 220] width 242 height 18
select select "487"
click at [371, 211] on select "Bitte auswählen 6 Raten 12 Raten 18 Raten 24 Raten 36 Raten 48 Raten" at bounding box center [492, 220] width 242 height 18
click at [410, 372] on input "text" at bounding box center [492, 377] width 242 height 19
paste input "43465234498"
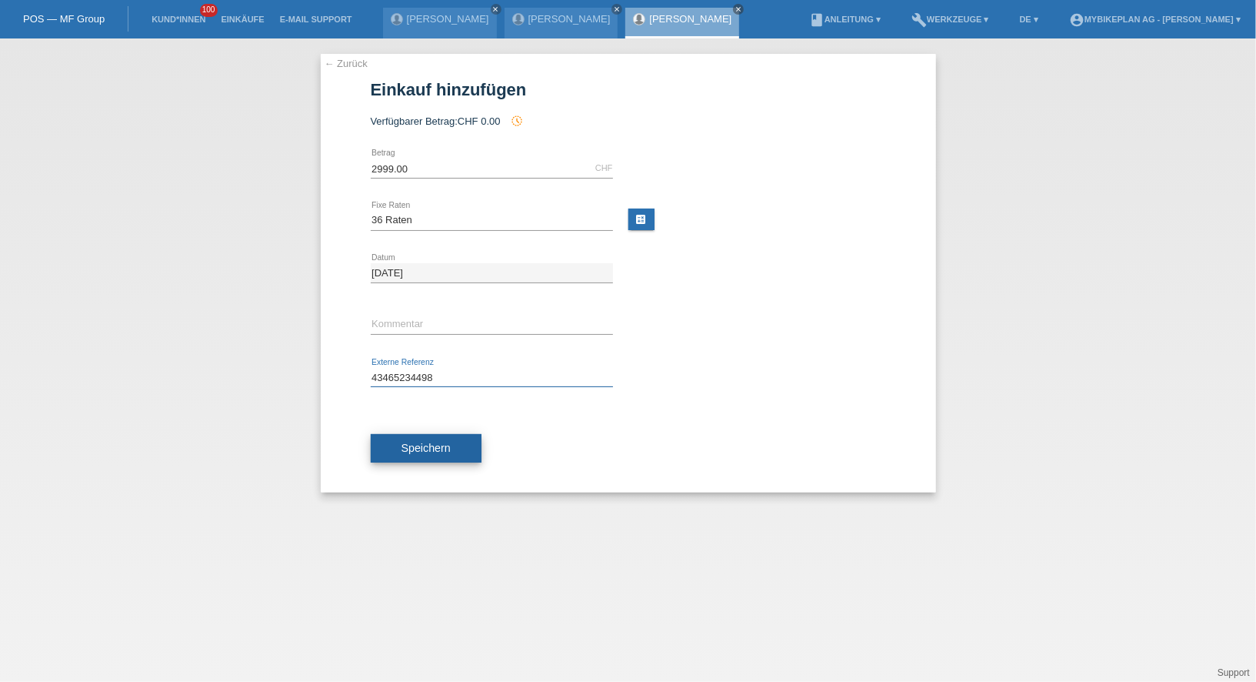
type input "43465234498"
click at [405, 460] on div "Speichern" at bounding box center [628, 448] width 515 height 89
click at [412, 450] on span "Speichern" at bounding box center [426, 448] width 49 height 12
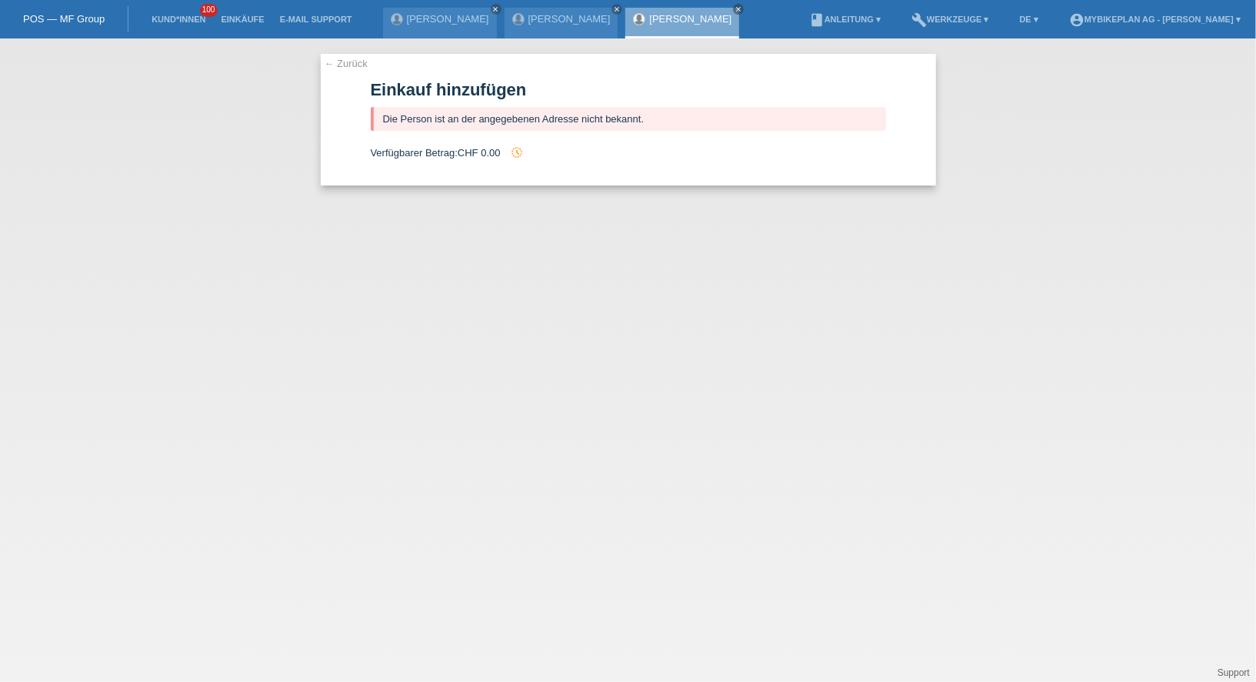
click at [649, 22] on link "[PERSON_NAME]" at bounding box center [690, 19] width 82 height 12
